Goal: Task Accomplishment & Management: Complete application form

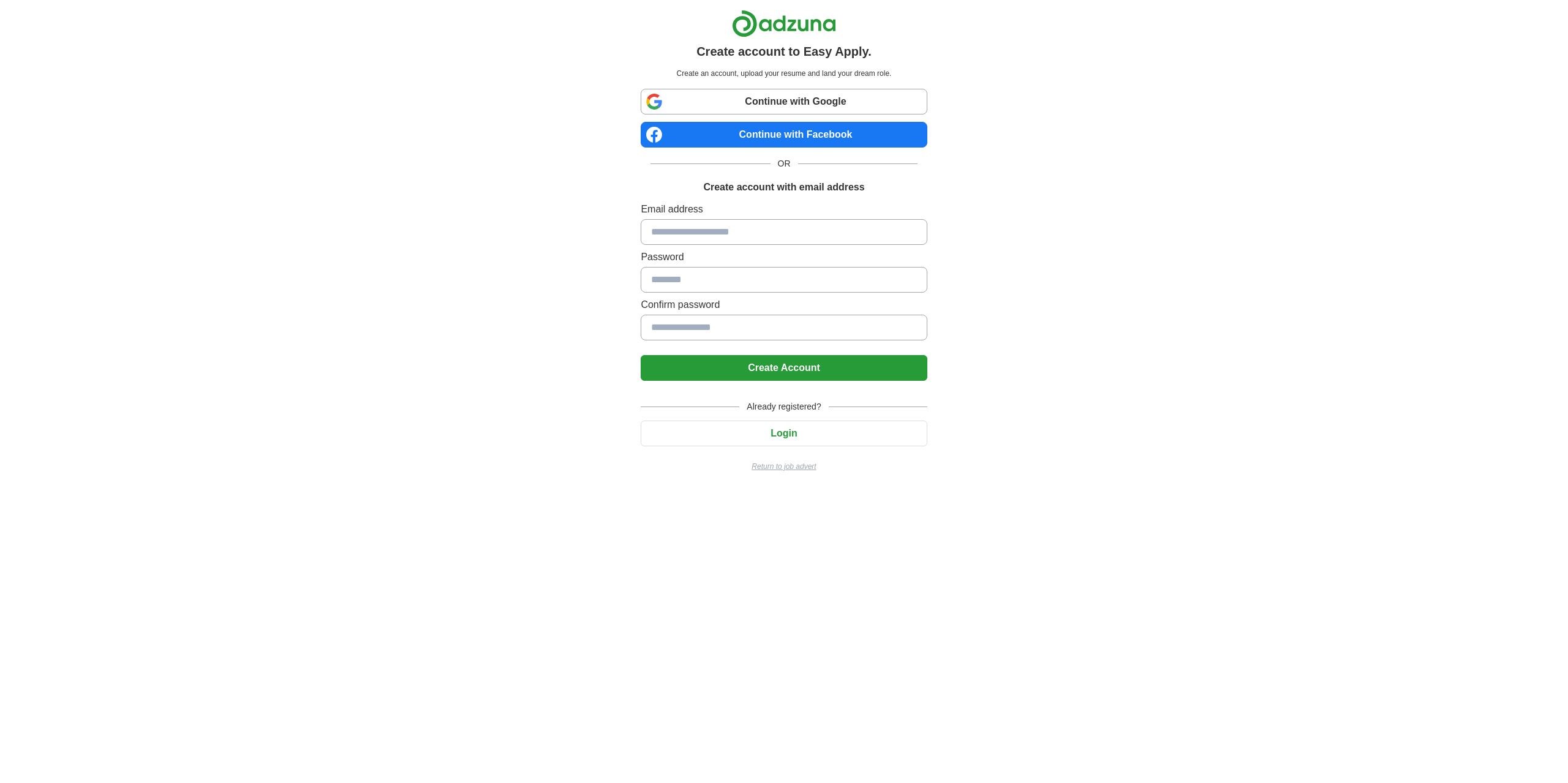
click at [722, 232] on input at bounding box center [784, 232] width 286 height 26
type input "****"
click at [693, 230] on input at bounding box center [784, 232] width 286 height 26
click at [550, 266] on div "Create account to Easy Apply. Create an account, upload your resume and land yo…" at bounding box center [784, 246] width 764 height 492
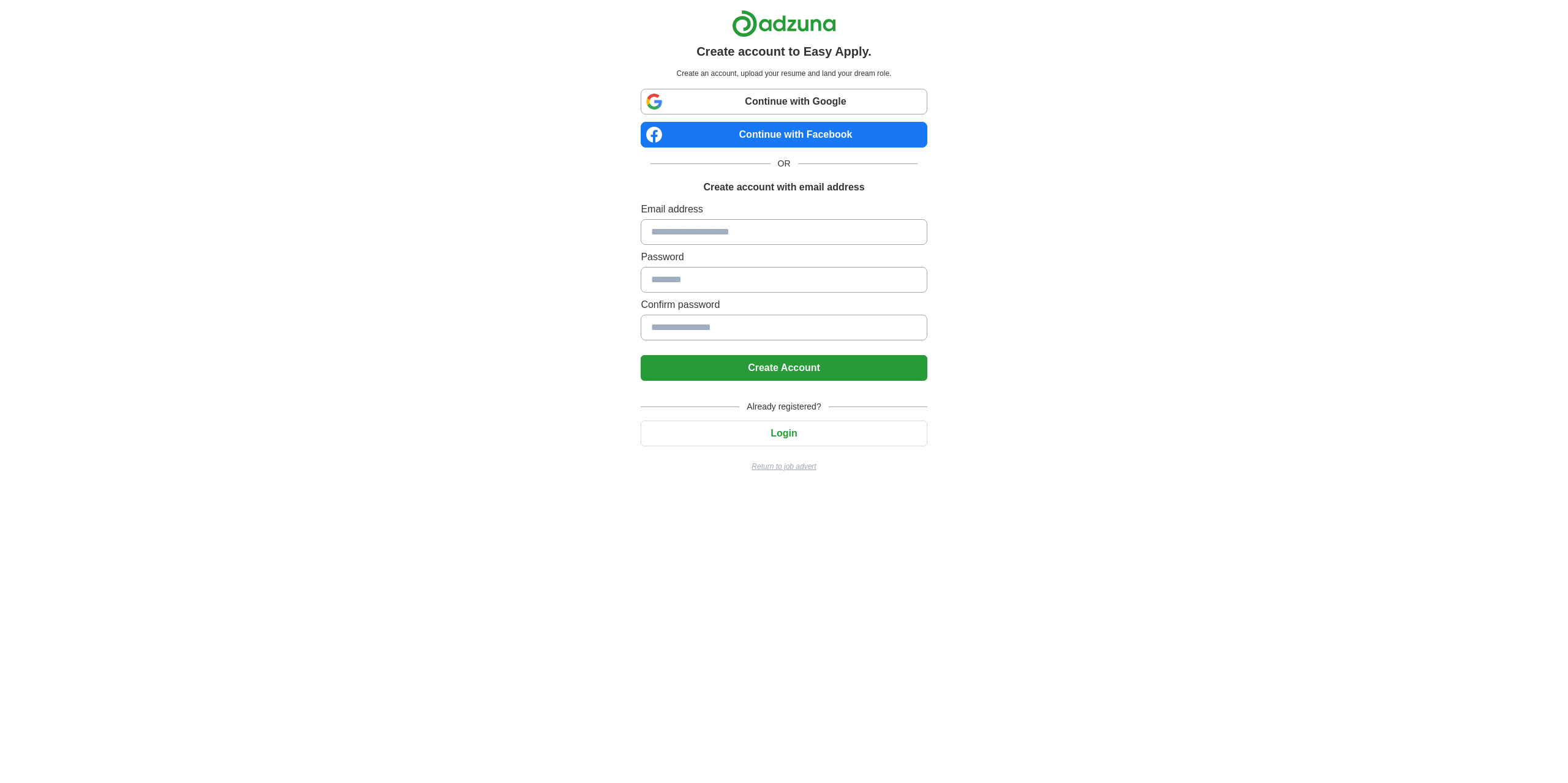
click at [653, 238] on input at bounding box center [784, 232] width 286 height 26
drag, startPoint x: 653, startPoint y: 238, endPoint x: 593, endPoint y: 258, distance: 63.2
drag, startPoint x: 593, startPoint y: 258, endPoint x: 668, endPoint y: 231, distance: 79.7
click at [668, 231] on input at bounding box center [784, 232] width 286 height 26
click at [744, 236] on input at bounding box center [784, 232] width 286 height 26
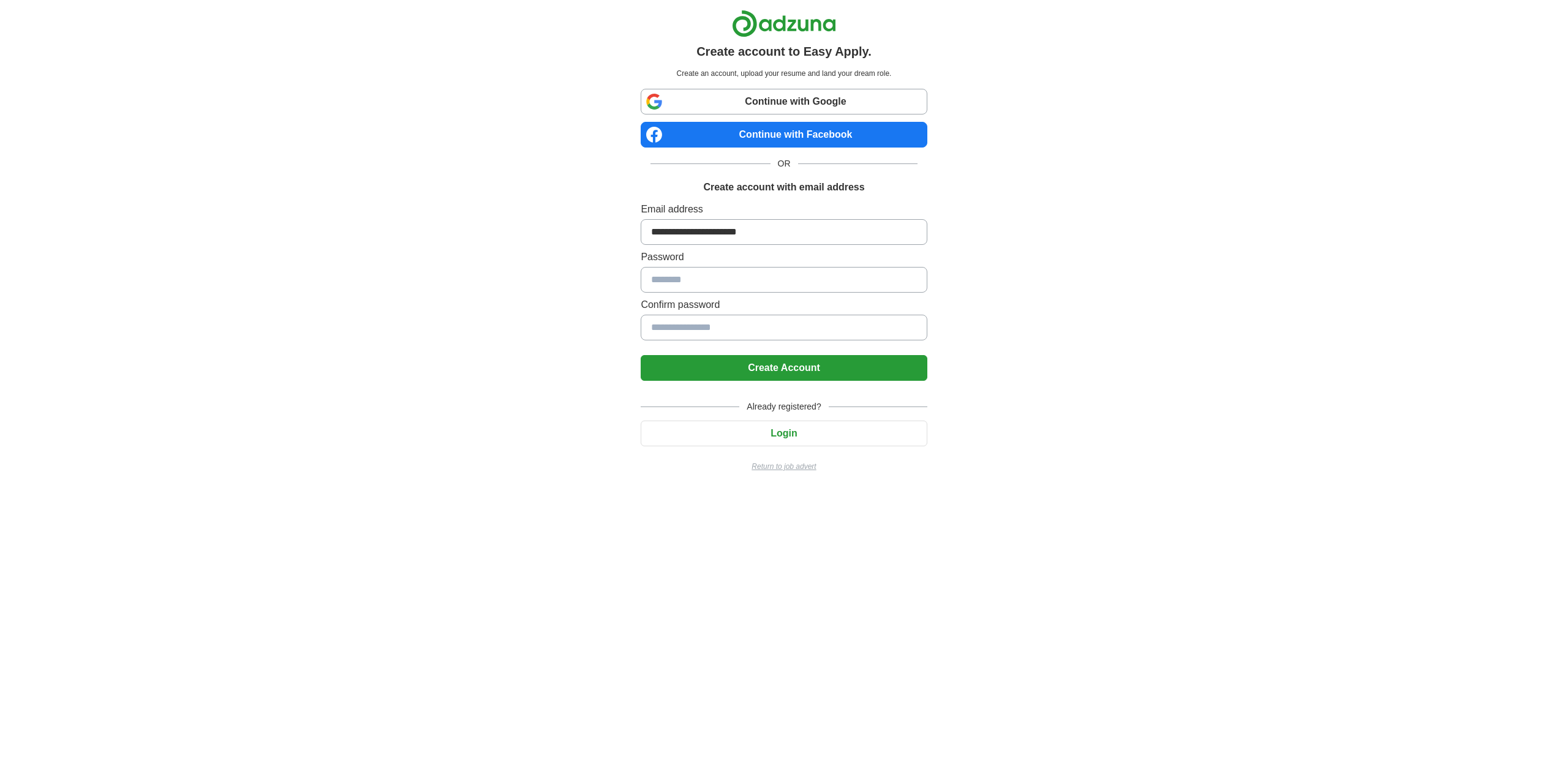
type input "**********"
click at [641, 355] on button "Create Account" at bounding box center [784, 368] width 286 height 26
click at [856, 365] on button "Create Account" at bounding box center [784, 368] width 286 height 26
